Goal: Task Accomplishment & Management: Complete application form

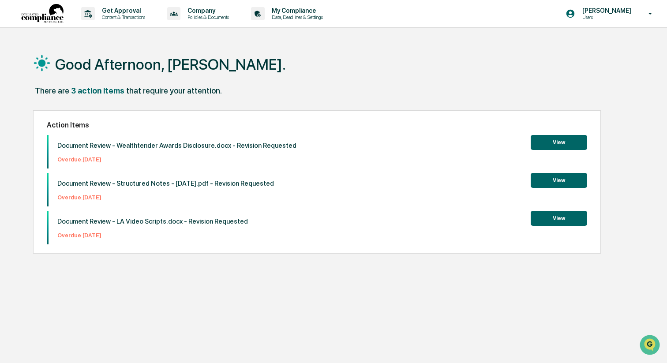
click at [359, 64] on div "Good Afternoon, [PERSON_NAME]." at bounding box center [333, 64] width 601 height 44
click at [136, 12] on p "Get Approval" at bounding box center [122, 10] width 55 height 7
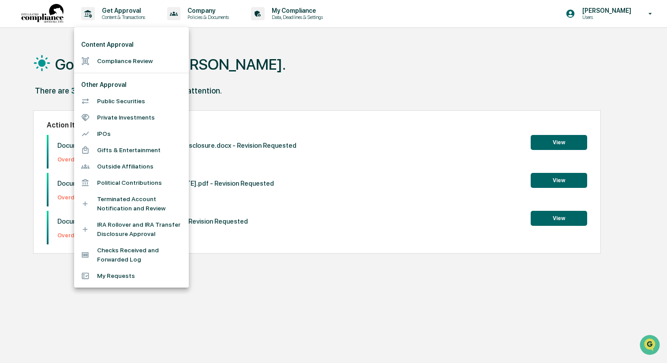
click at [139, 60] on li "Compliance Review" at bounding box center [131, 61] width 115 height 16
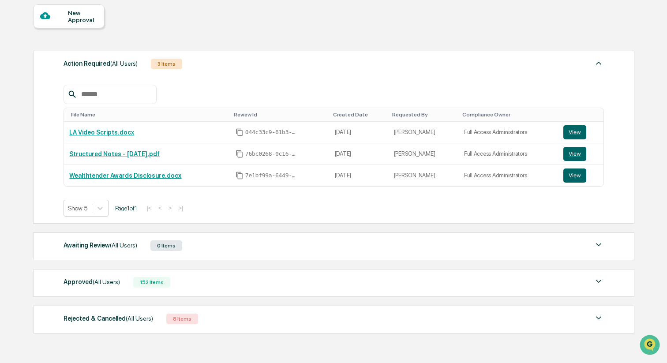
scroll to position [75, 0]
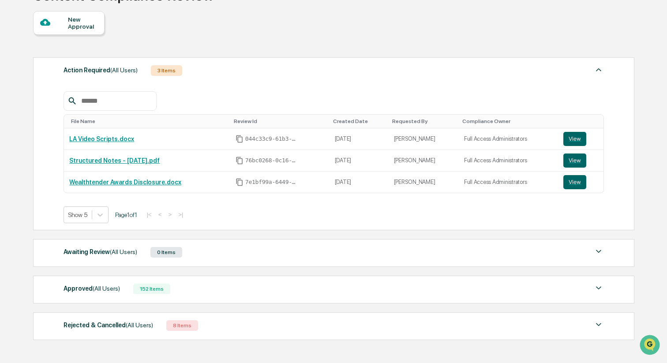
click at [98, 26] on div "New Approval" at bounding box center [69, 23] width 72 height 24
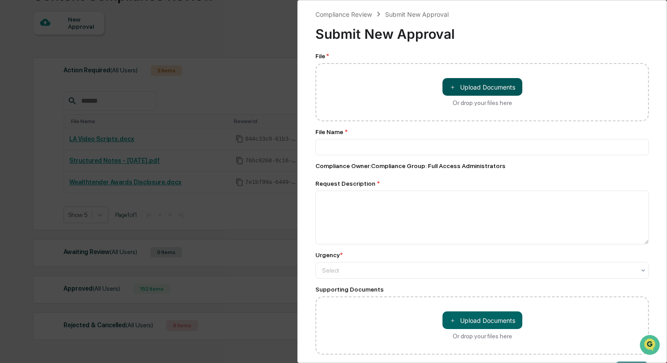
click at [464, 88] on button "＋ Upload Documents" at bounding box center [483, 87] width 80 height 18
type input "**********"
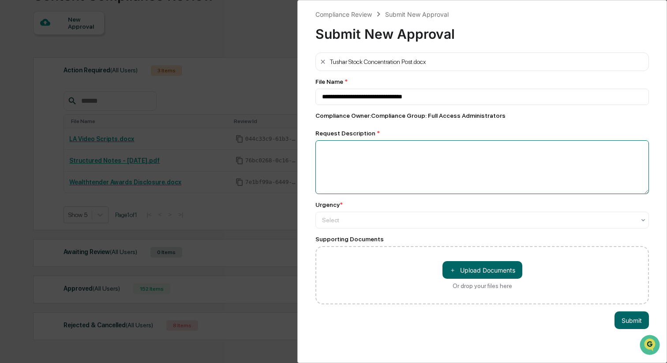
click at [469, 154] on textarea at bounding box center [483, 167] width 334 height 54
type textarea "*"
type textarea "**********"
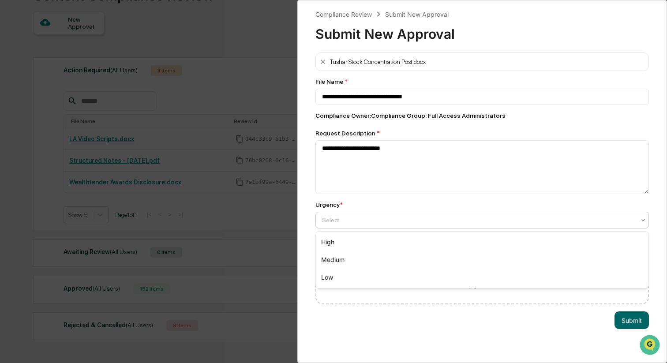
click at [562, 215] on div "Select" at bounding box center [479, 220] width 322 height 12
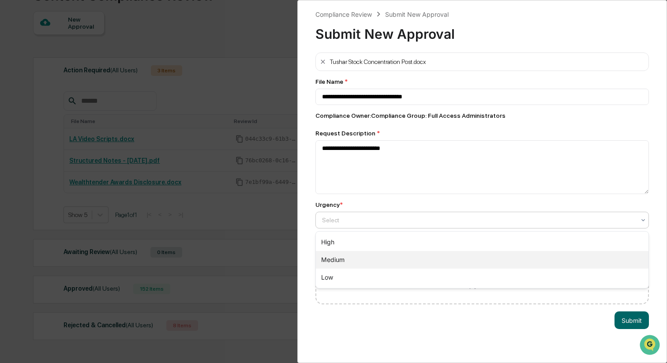
click at [542, 257] on div "Medium" at bounding box center [482, 260] width 333 height 18
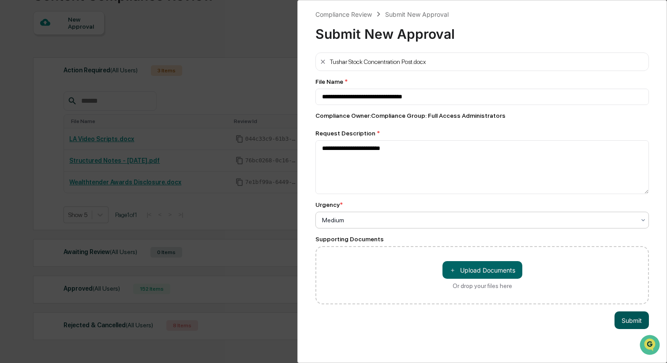
click at [630, 318] on button "Submit" at bounding box center [632, 321] width 34 height 18
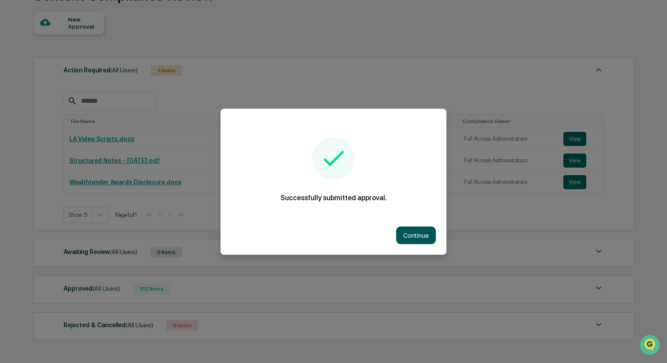
click at [420, 238] on button "Continue" at bounding box center [416, 235] width 40 height 18
